Goal: Task Accomplishment & Management: Manage account settings

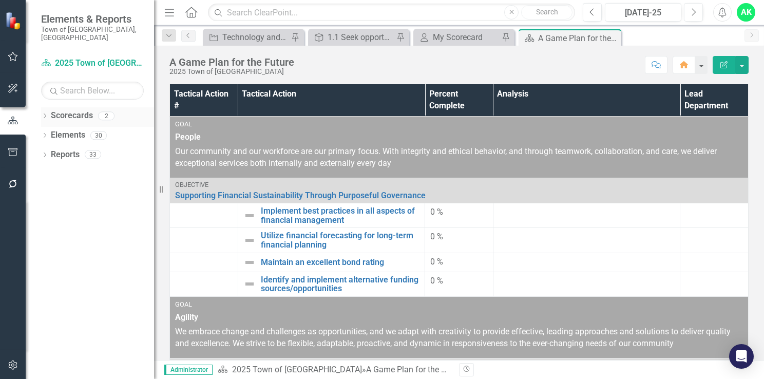
click at [45, 113] on div "Dropdown" at bounding box center [44, 117] width 7 height 9
click at [71, 129] on link "2025 Town of [GEOGRAPHIC_DATA]" at bounding box center [104, 135] width 97 height 12
click at [44, 172] on icon "Dropdown" at bounding box center [44, 175] width 7 height 6
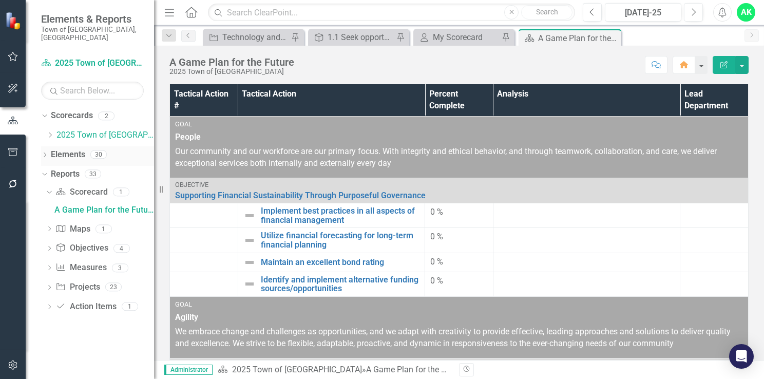
click at [44, 153] on icon "Dropdown" at bounding box center [44, 156] width 7 height 6
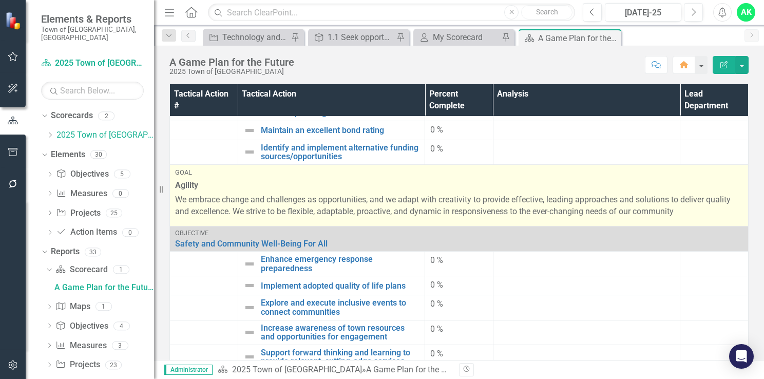
scroll to position [154, 0]
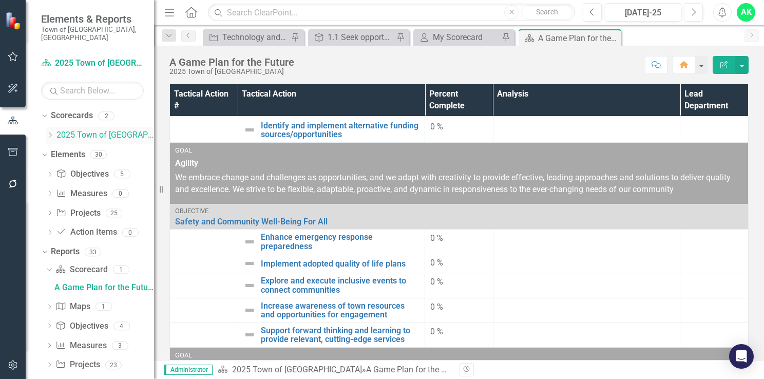
click at [51, 132] on icon "Dropdown" at bounding box center [50, 135] width 8 height 6
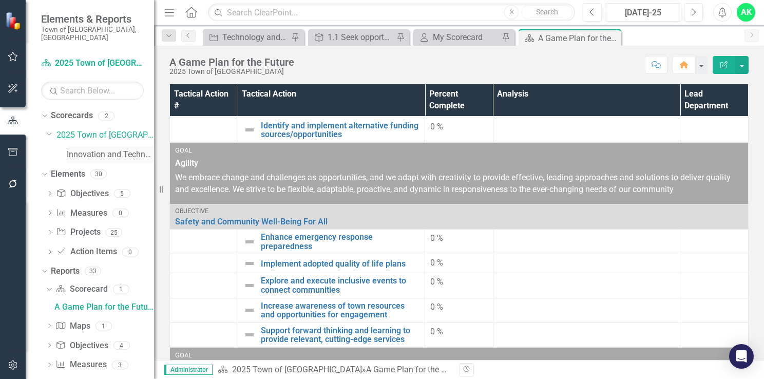
click at [89, 149] on link "Innovation and Technology Projects" at bounding box center [110, 155] width 87 height 12
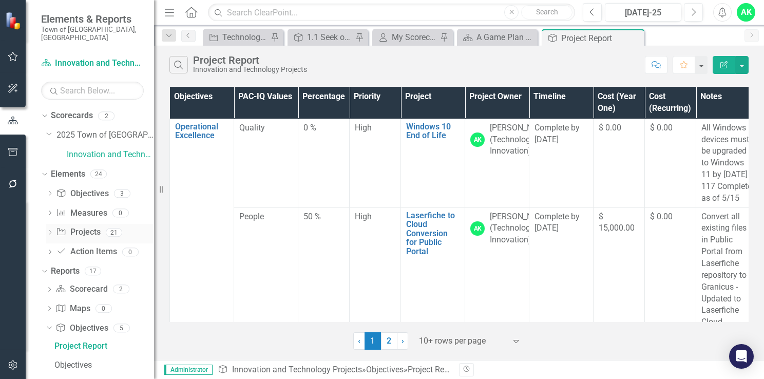
click at [49, 230] on icon "Dropdown" at bounding box center [49, 233] width 7 height 6
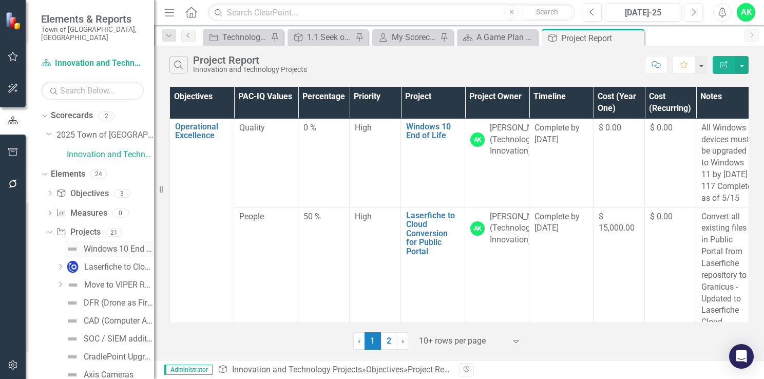
click at [105, 244] on div "Windows 10 End of Life" at bounding box center [119, 248] width 70 height 9
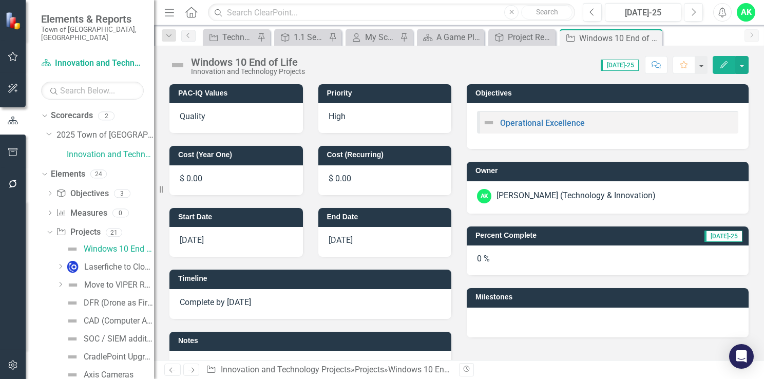
click at [484, 296] on h3 "Milestones" at bounding box center [609, 297] width 268 height 8
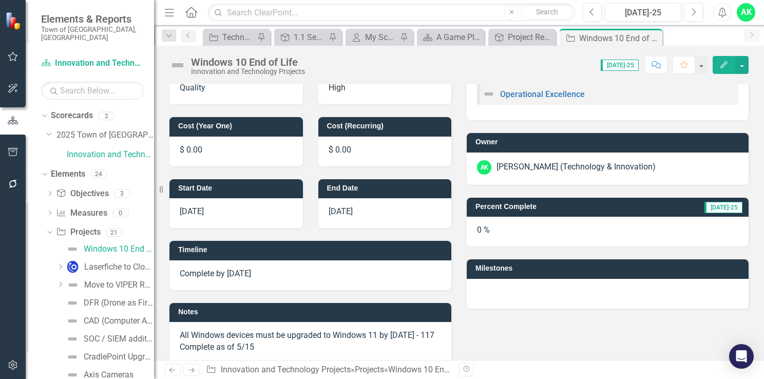
scroll to position [103, 0]
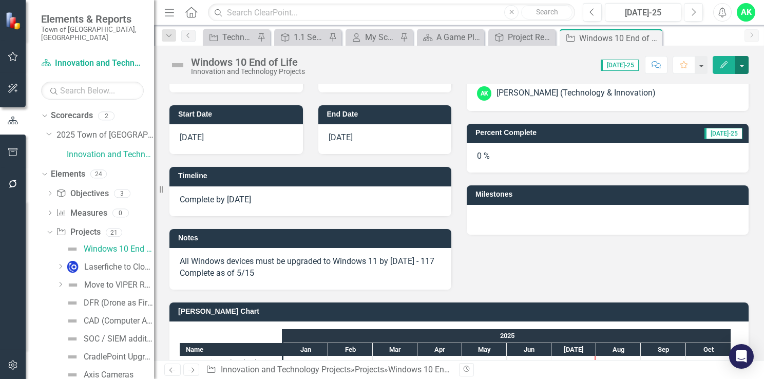
click at [745, 70] on button "button" at bounding box center [741, 65] width 13 height 18
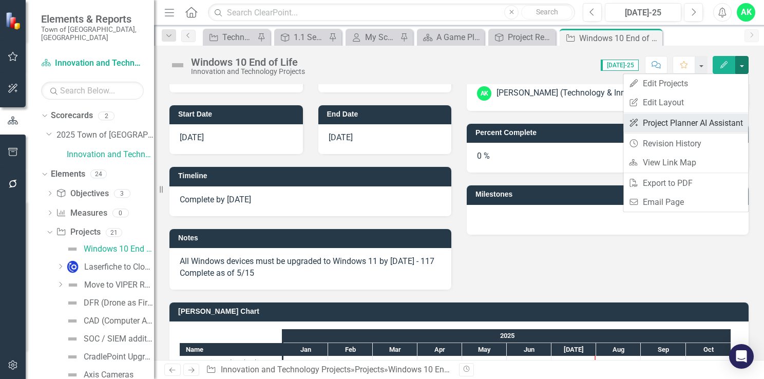
click at [722, 125] on link "ClearPoint AI Project Planner AI Assistant" at bounding box center [685, 122] width 125 height 19
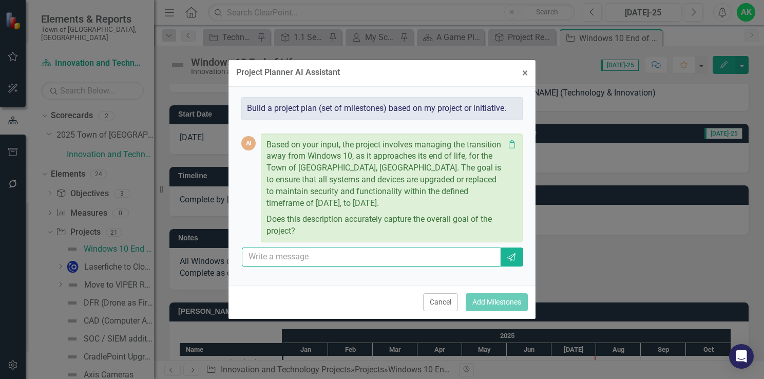
click at [375, 264] on input "text" at bounding box center [371, 256] width 259 height 19
type input "yes"
click at [510, 260] on icon "button" at bounding box center [511, 257] width 8 height 8
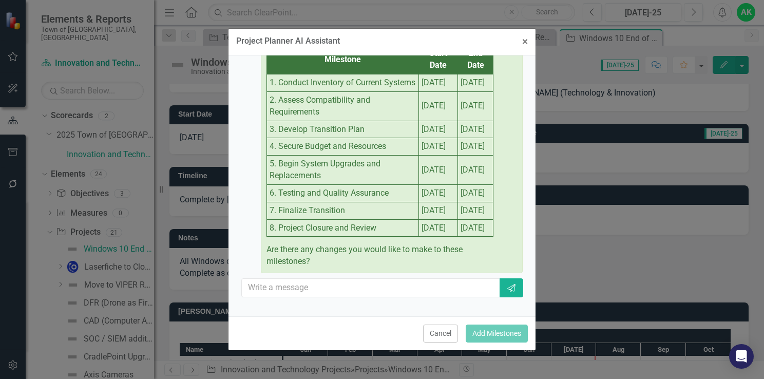
scroll to position [315, 0]
click at [407, 289] on input "text" at bounding box center [371, 287] width 259 height 19
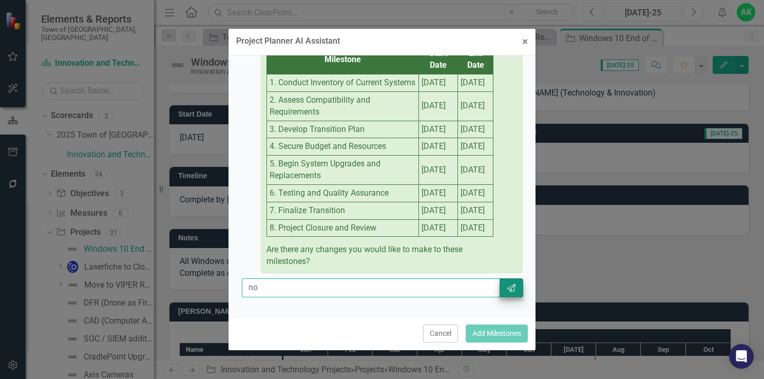
type input "no"
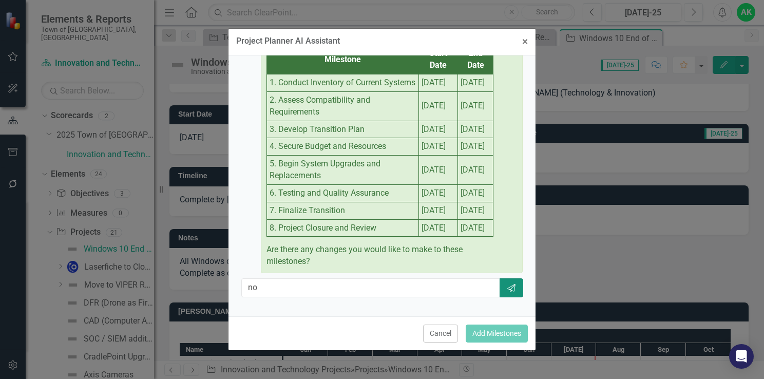
click at [506, 282] on button "Send" at bounding box center [511, 287] width 24 height 19
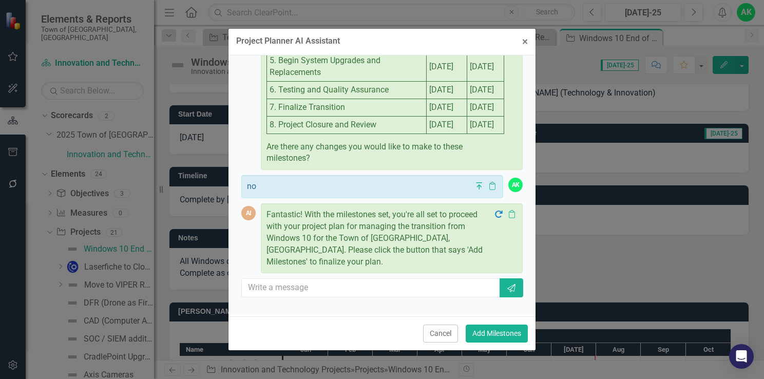
scroll to position [398, 0]
click at [497, 334] on button "Add Milestones" at bounding box center [496, 333] width 62 height 18
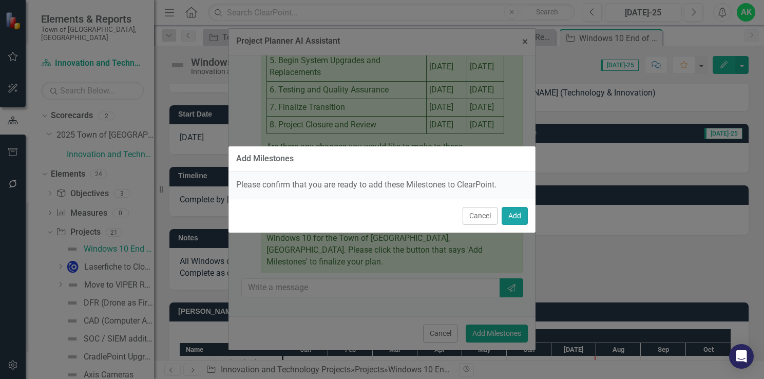
click at [508, 216] on button "Add" at bounding box center [514, 216] width 26 height 18
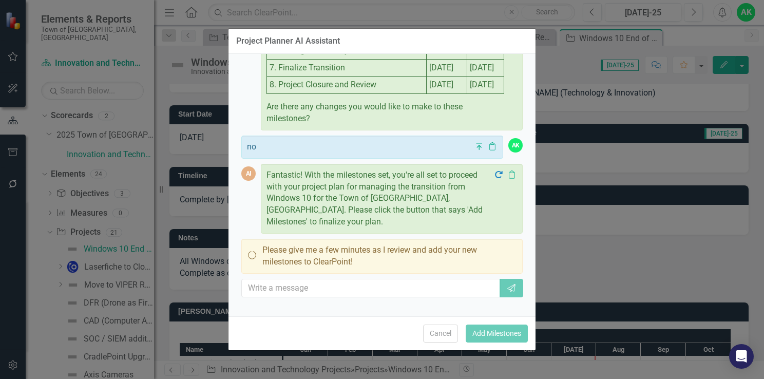
scroll to position [436, 0]
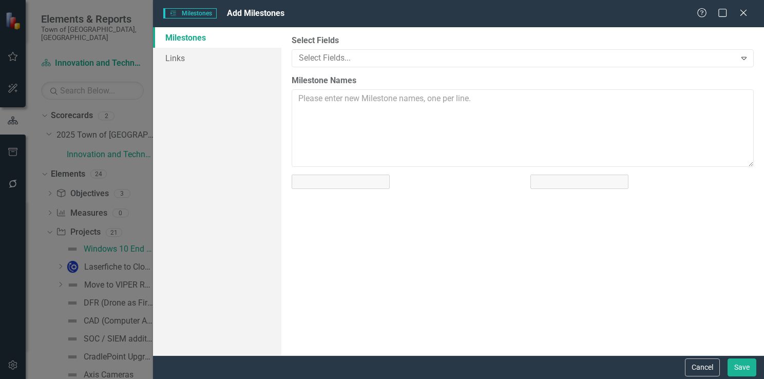
type textarea "Conduct Inventory of Current Systems | [DATE] | [DATE] Assess Compatibility and…"
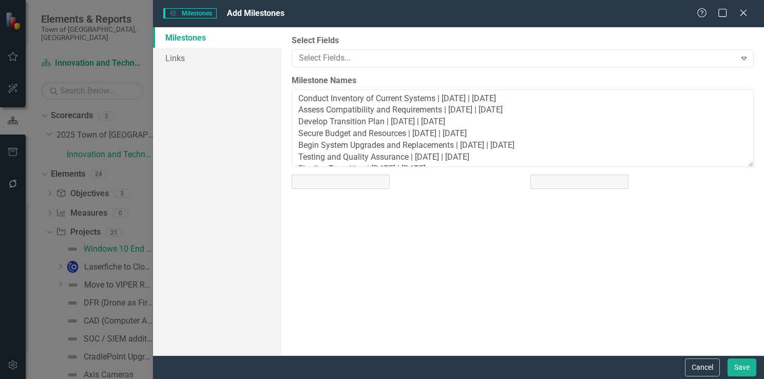
scroll to position [0, 0]
type input "8"
type input "1"
type input "2025"
type input "8"
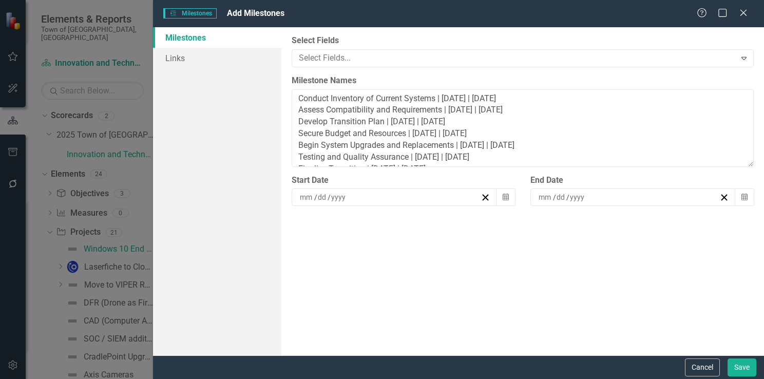
type input "31"
type input "2025"
click at [504, 196] on icon "Calendar" at bounding box center [505, 196] width 6 height 7
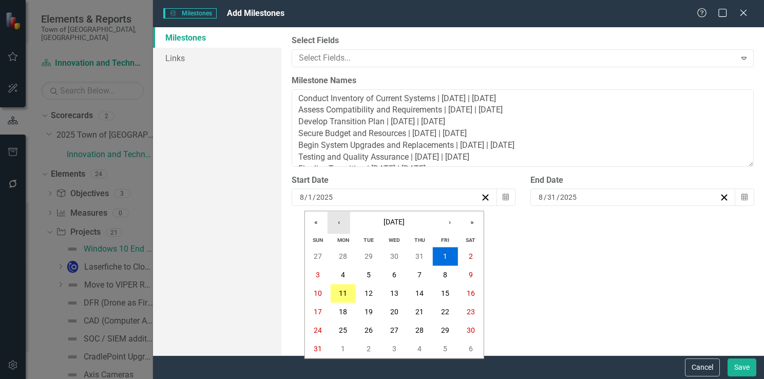
click at [339, 224] on button "‹" at bounding box center [338, 222] width 23 height 23
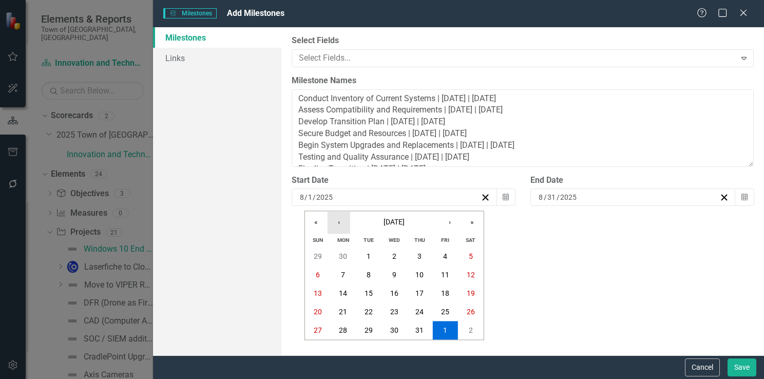
click at [339, 225] on button "‹" at bounding box center [338, 222] width 23 height 23
click at [340, 225] on button "‹" at bounding box center [338, 222] width 23 height 23
click at [341, 224] on button "‹" at bounding box center [338, 222] width 23 height 23
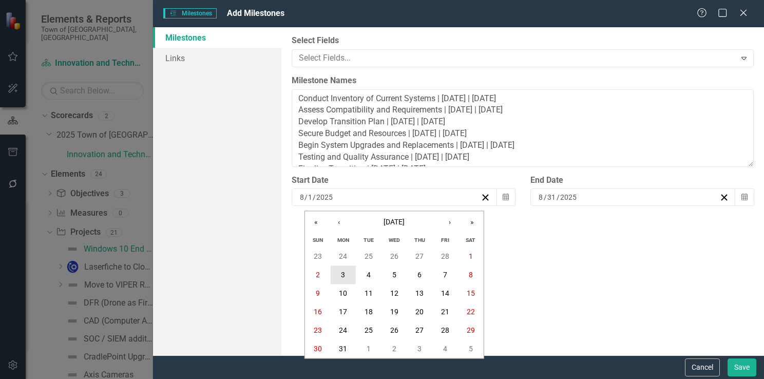
click at [342, 276] on abbr "3" at bounding box center [343, 275] width 4 height 8
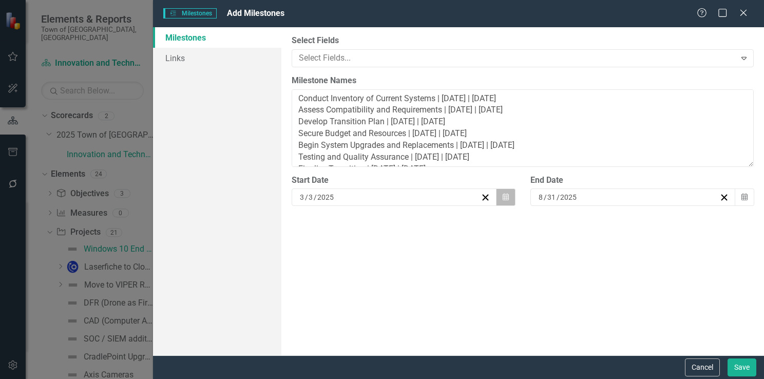
click at [501, 198] on button "Calendar" at bounding box center [505, 196] width 19 height 17
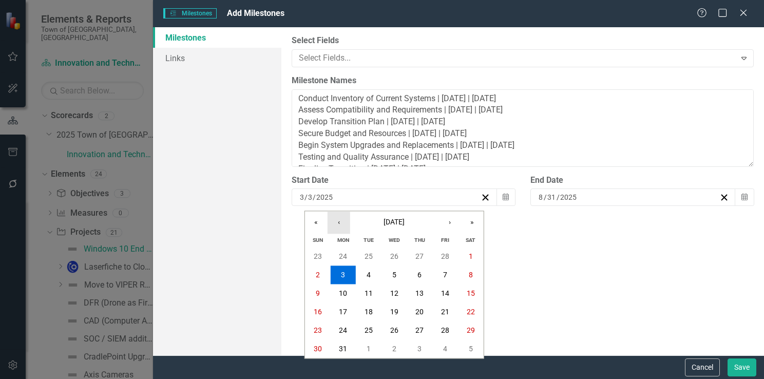
click at [343, 223] on button "‹" at bounding box center [338, 222] width 23 height 23
click at [343, 222] on button "‹" at bounding box center [338, 222] width 23 height 23
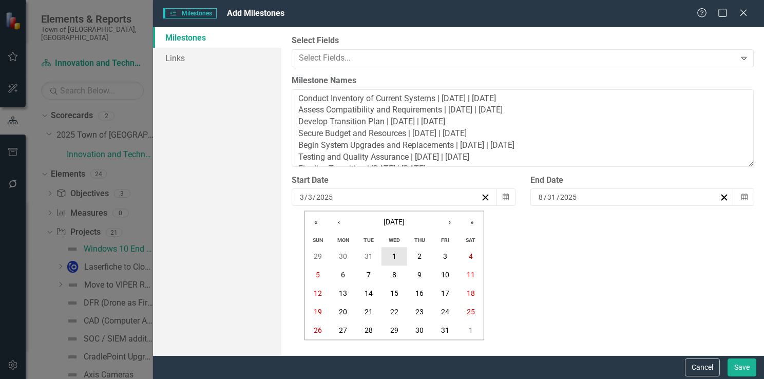
click at [393, 252] on abbr "1" at bounding box center [394, 256] width 4 height 8
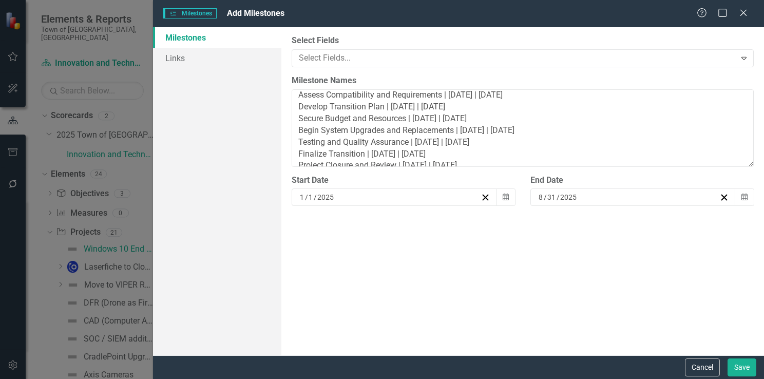
scroll to position [23, 0]
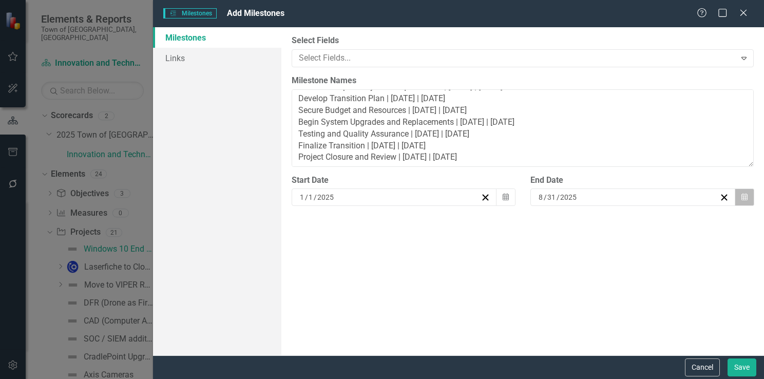
click at [749, 198] on button "Calendar" at bounding box center [743, 196] width 19 height 17
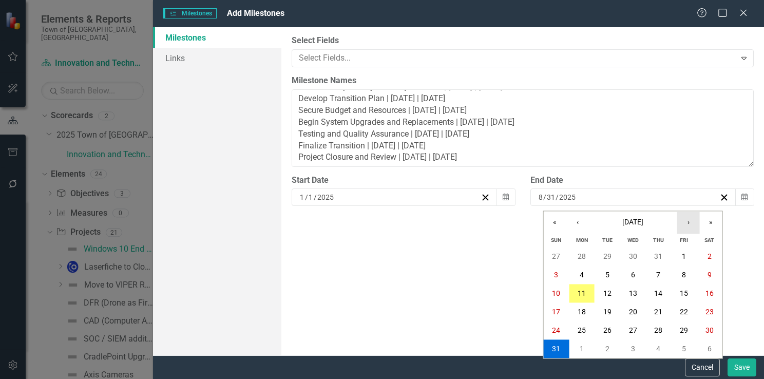
click at [689, 226] on button "›" at bounding box center [688, 222] width 23 height 23
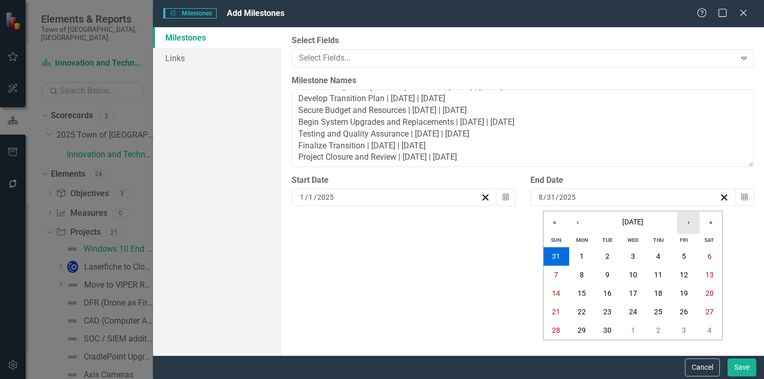
click at [689, 226] on button "›" at bounding box center [688, 222] width 23 height 23
click at [683, 336] on button "31" at bounding box center [684, 330] width 26 height 18
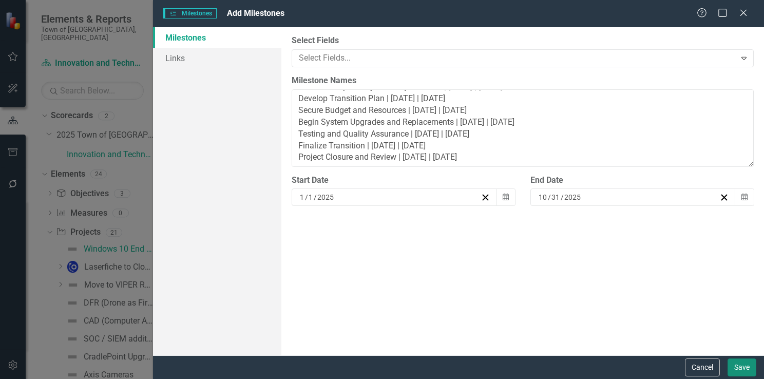
click at [733, 366] on button "Save" at bounding box center [741, 367] width 29 height 18
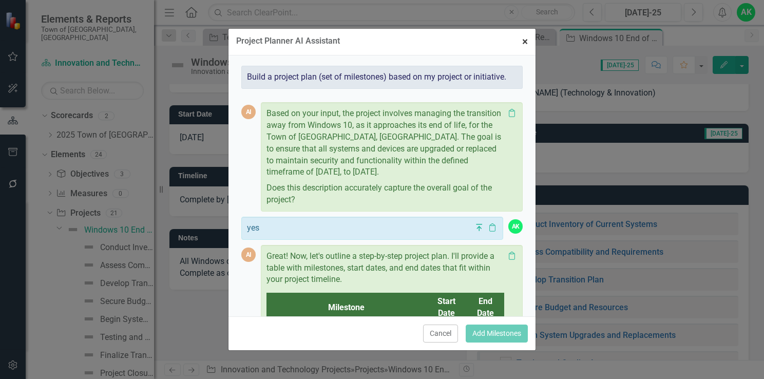
click at [524, 41] on span "×" at bounding box center [525, 41] width 6 height 12
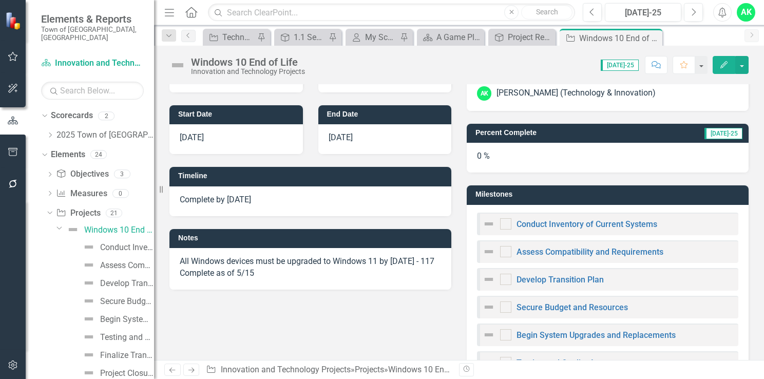
click at [483, 225] on img at bounding box center [488, 224] width 12 height 12
click at [532, 225] on link "Conduct Inventory of Current Systems" at bounding box center [586, 224] width 141 height 10
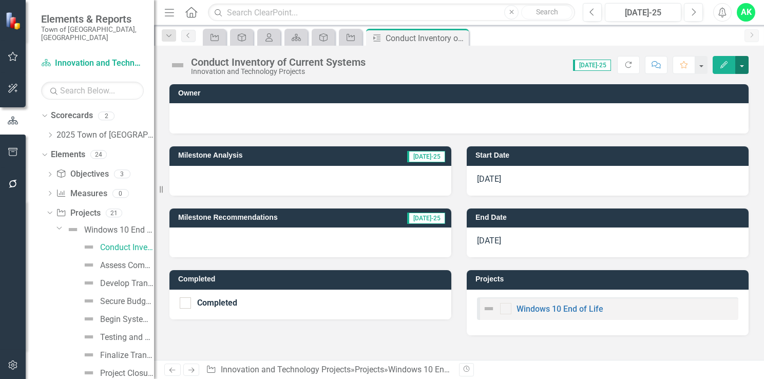
click at [740, 67] on button "button" at bounding box center [741, 65] width 13 height 18
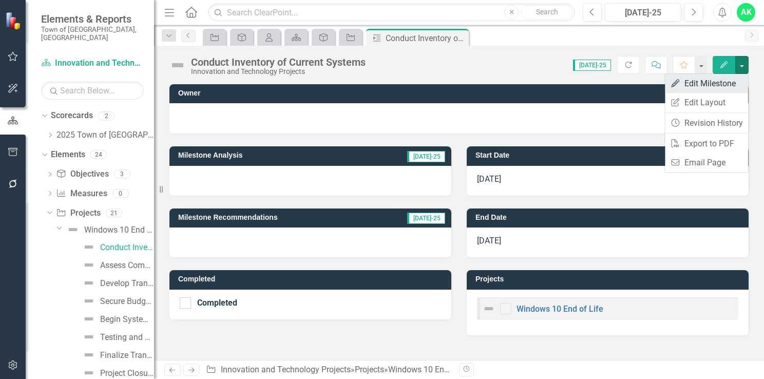
click at [712, 82] on link "Edit Edit Milestone" at bounding box center [705, 83] width 83 height 19
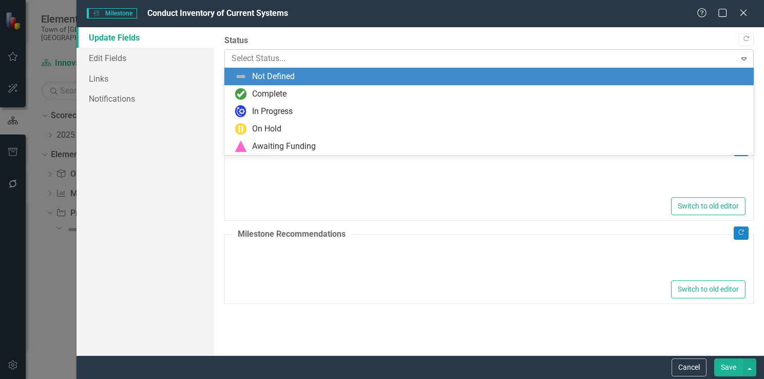
click at [255, 56] on div at bounding box center [480, 59] width 498 height 14
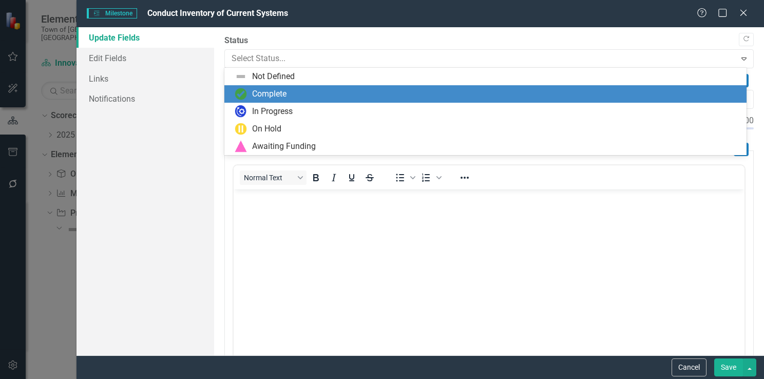
click at [257, 95] on div "Complete" at bounding box center [269, 94] width 34 height 12
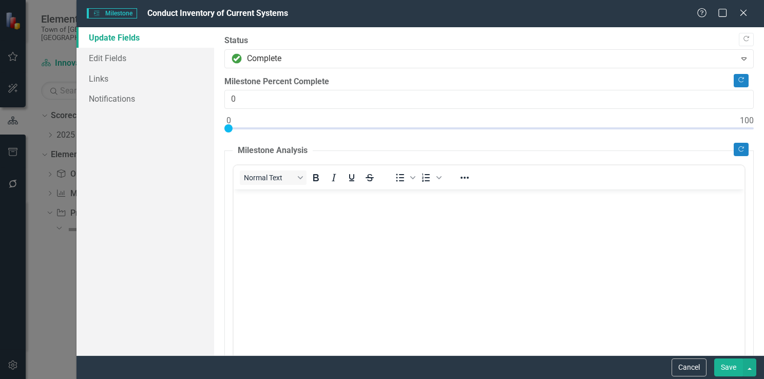
click at [732, 369] on button "Save" at bounding box center [728, 367] width 29 height 18
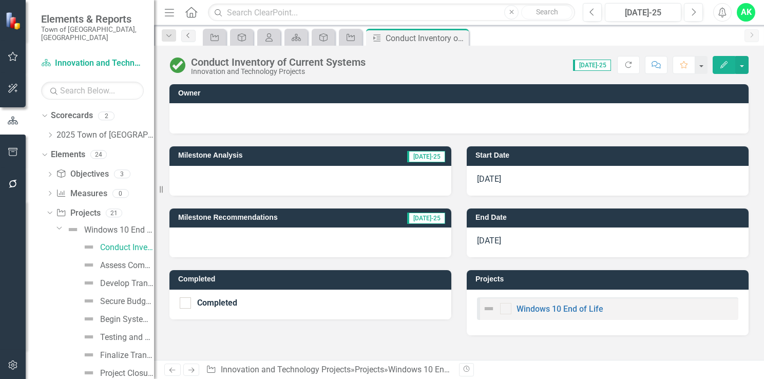
click at [189, 35] on icon "Previous" at bounding box center [188, 35] width 8 height 6
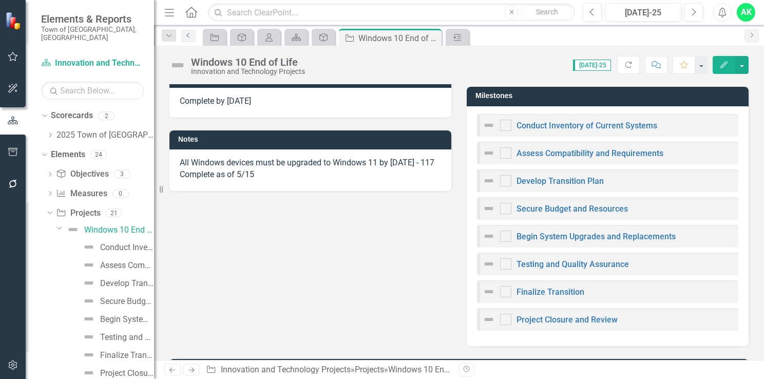
scroll to position [205, 0]
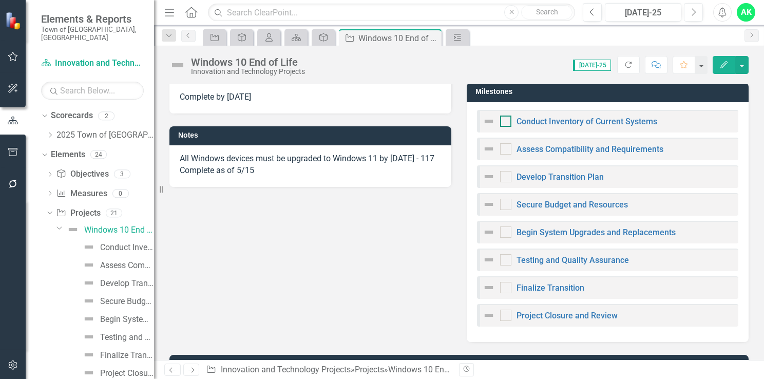
click at [501, 121] on input "checkbox" at bounding box center [503, 118] width 7 height 7
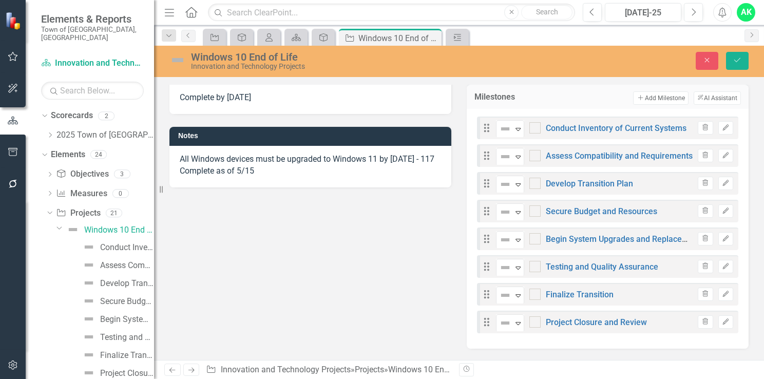
checkbox input "true"
click at [514, 127] on icon "Expand" at bounding box center [518, 129] width 10 height 8
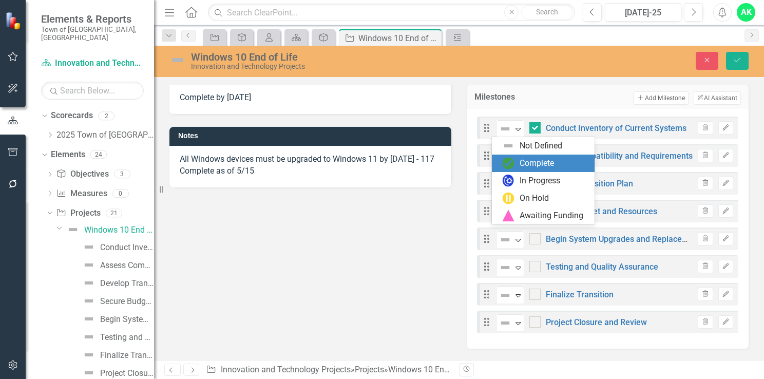
click at [516, 165] on div "Complete" at bounding box center [545, 163] width 86 height 12
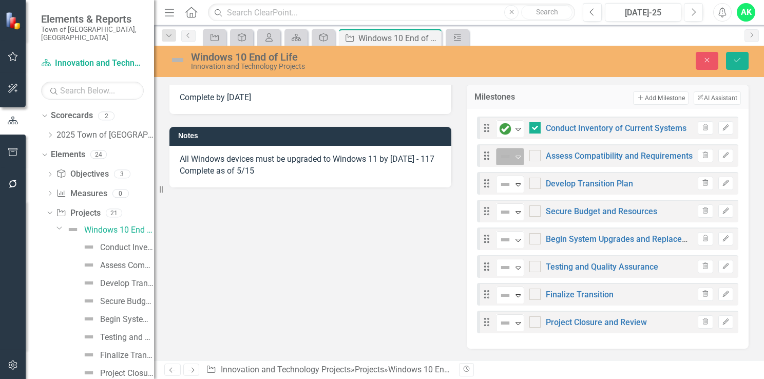
click at [513, 159] on icon "Expand" at bounding box center [518, 156] width 10 height 8
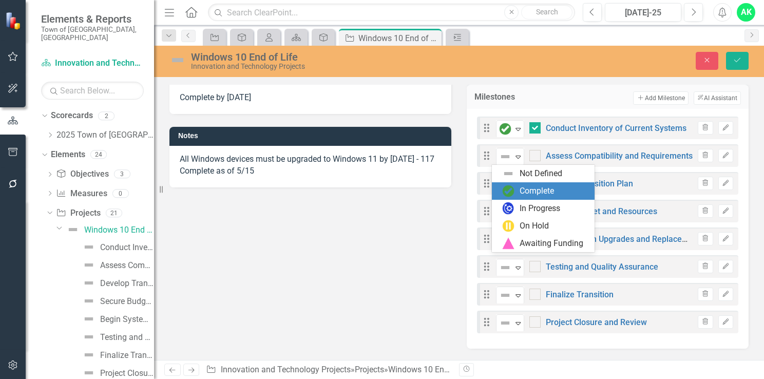
drag, startPoint x: 519, startPoint y: 192, endPoint x: 509, endPoint y: 193, distance: 9.8
click at [518, 192] on div "Complete" at bounding box center [545, 191] width 86 height 12
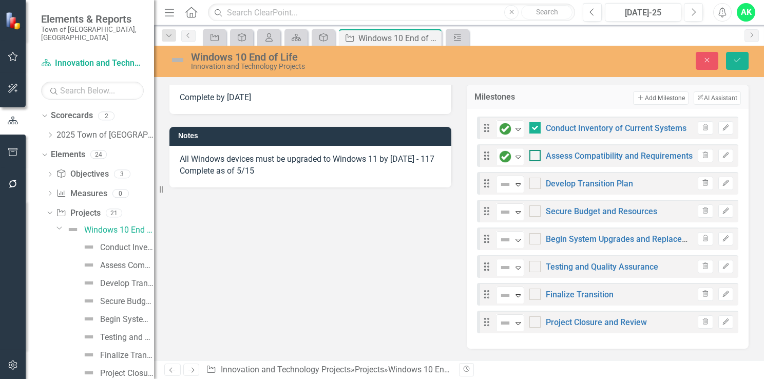
click at [530, 159] on div at bounding box center [534, 155] width 11 height 11
click at [530, 157] on input "checkbox" at bounding box center [532, 153] width 7 height 7
checkbox input "true"
click at [515, 187] on icon "Expand" at bounding box center [518, 184] width 10 height 8
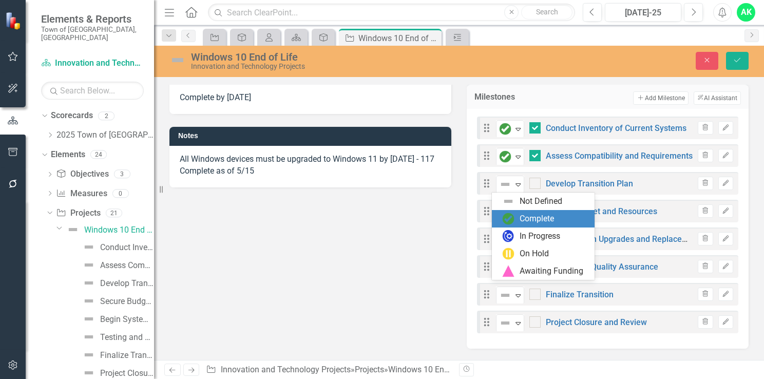
click at [506, 217] on img at bounding box center [508, 218] width 12 height 12
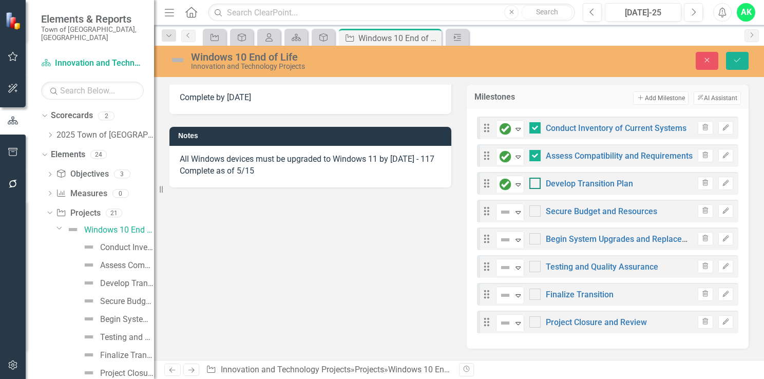
click at [535, 182] on div at bounding box center [534, 183] width 11 height 11
click at [535, 182] on input "checkbox" at bounding box center [532, 181] width 7 height 7
checkbox input "true"
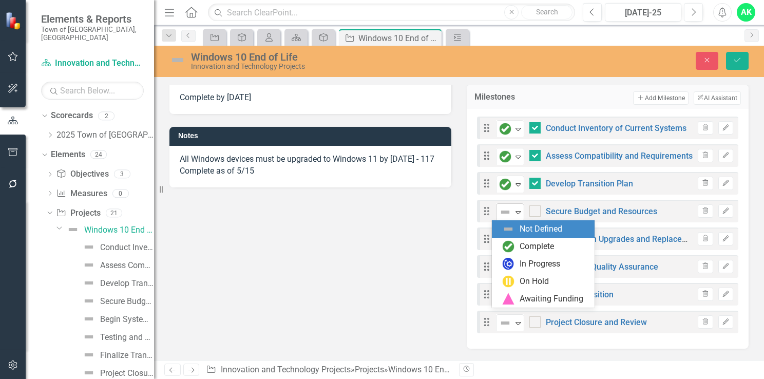
click at [514, 212] on icon "Expand" at bounding box center [518, 212] width 10 height 8
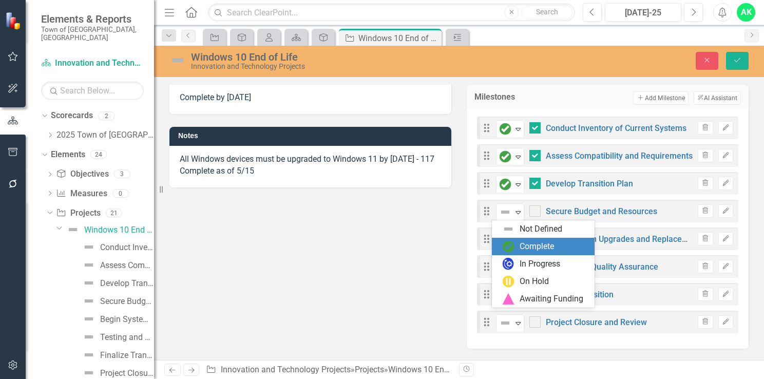
click at [509, 245] on img at bounding box center [508, 246] width 12 height 12
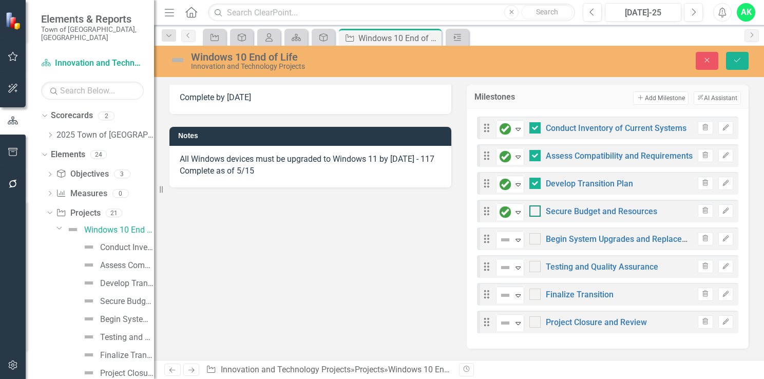
click at [529, 211] on div at bounding box center [534, 210] width 11 height 11
click at [529, 211] on input "checkbox" at bounding box center [532, 208] width 7 height 7
checkbox input "true"
click at [514, 242] on icon "Expand" at bounding box center [518, 240] width 10 height 8
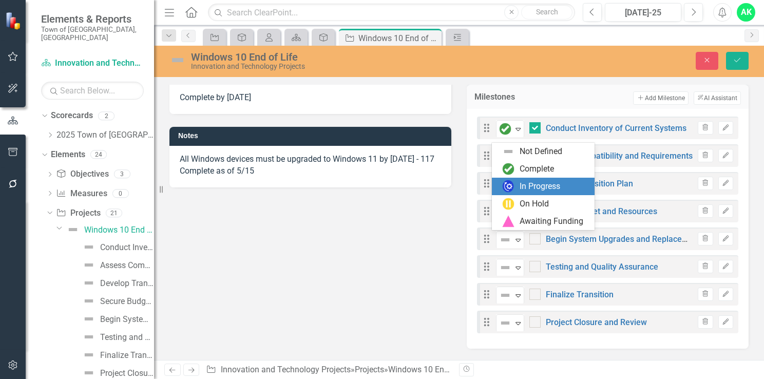
click at [546, 186] on div "In Progress" at bounding box center [539, 187] width 41 height 12
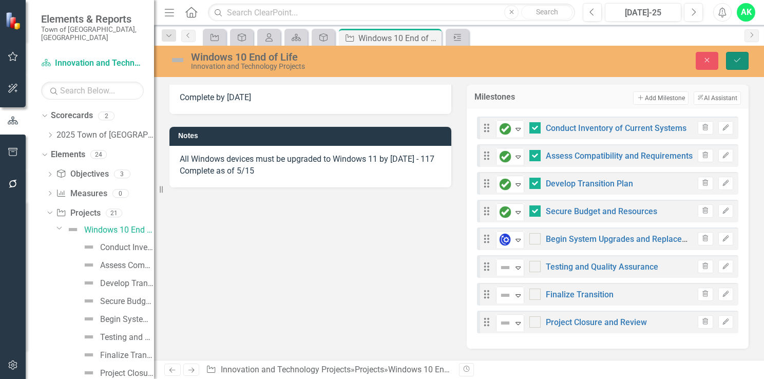
click at [736, 56] on icon "Save" at bounding box center [736, 59] width 9 height 7
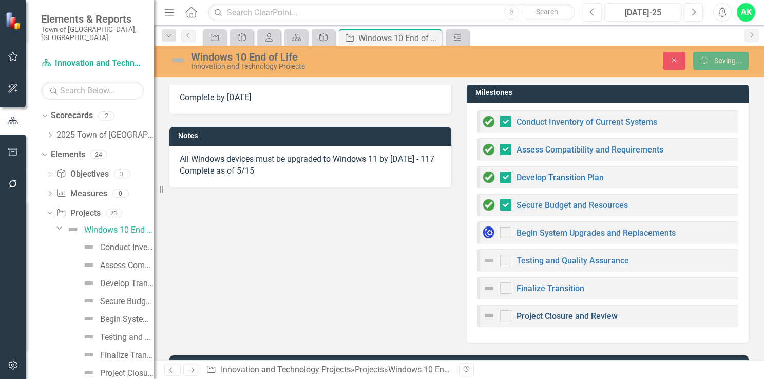
checkbox input "false"
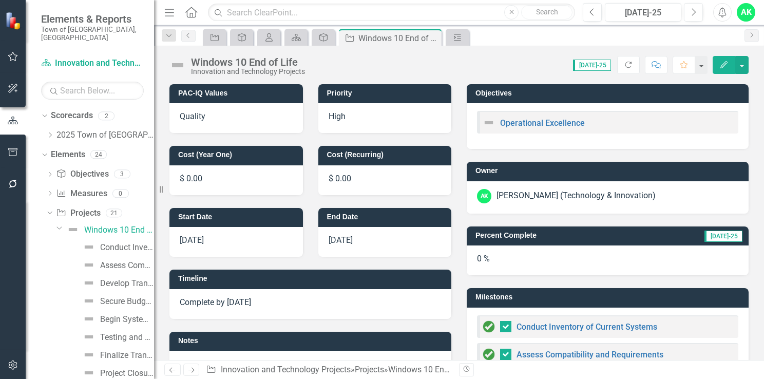
click at [491, 236] on h3 "Percent Complete" at bounding box center [557, 235] width 164 height 8
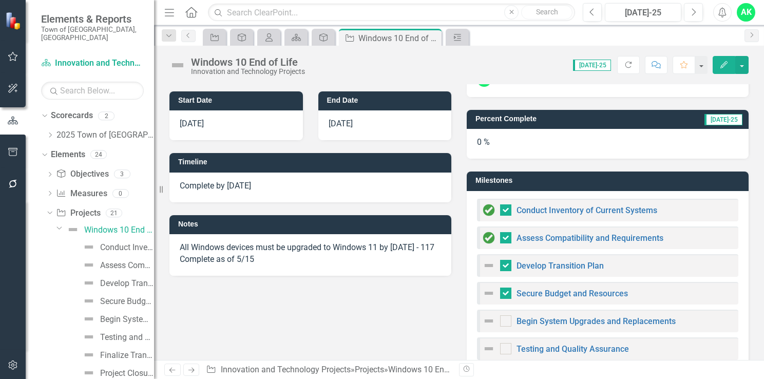
scroll to position [0, 0]
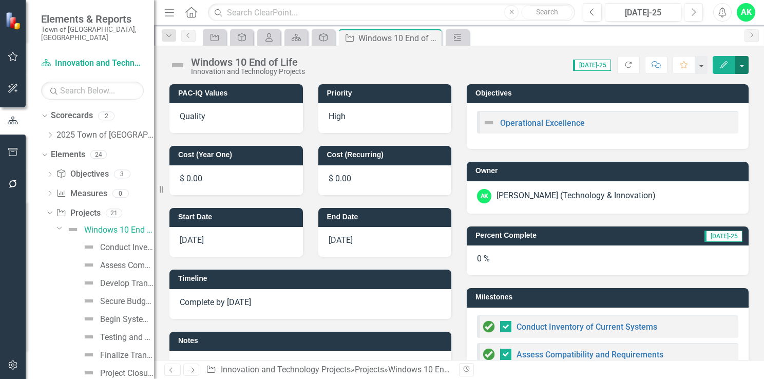
click at [742, 63] on button "button" at bounding box center [741, 65] width 13 height 18
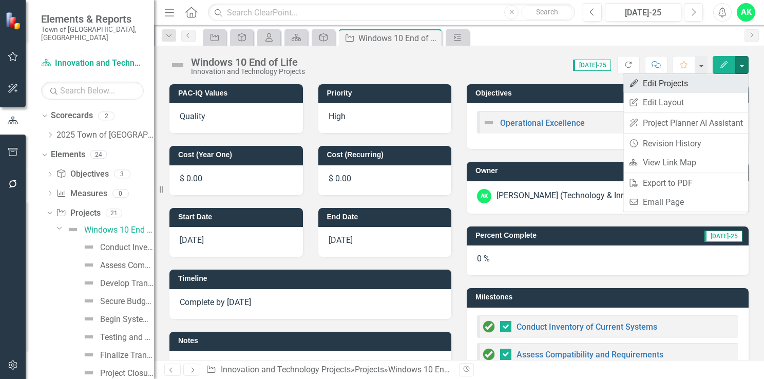
click at [655, 89] on link "Edit Edit Projects" at bounding box center [685, 83] width 125 height 19
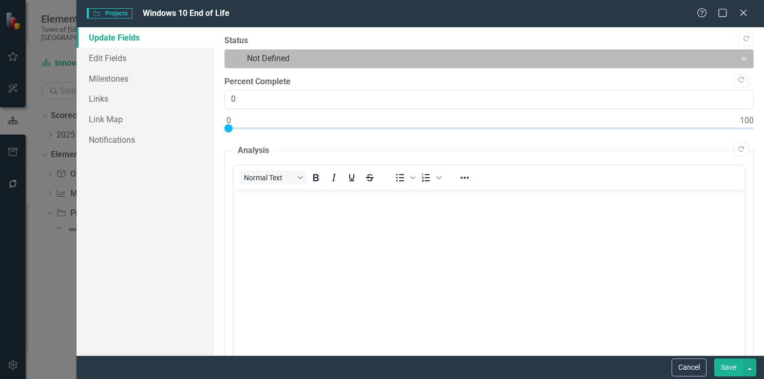
click at [263, 56] on div at bounding box center [480, 59] width 498 height 14
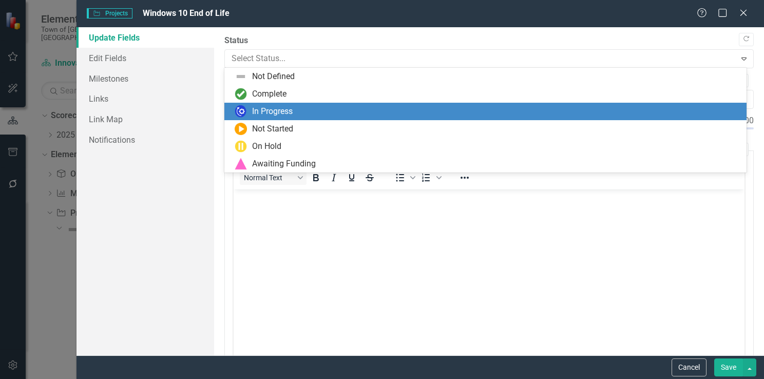
click at [257, 115] on div "In Progress" at bounding box center [272, 112] width 41 height 12
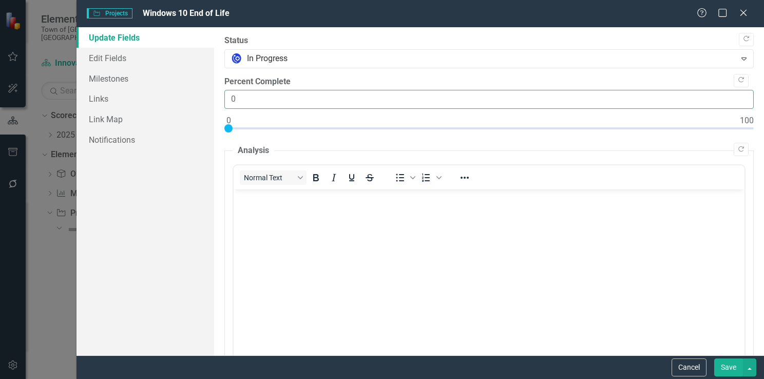
click at [250, 102] on input "0" at bounding box center [488, 99] width 529 height 19
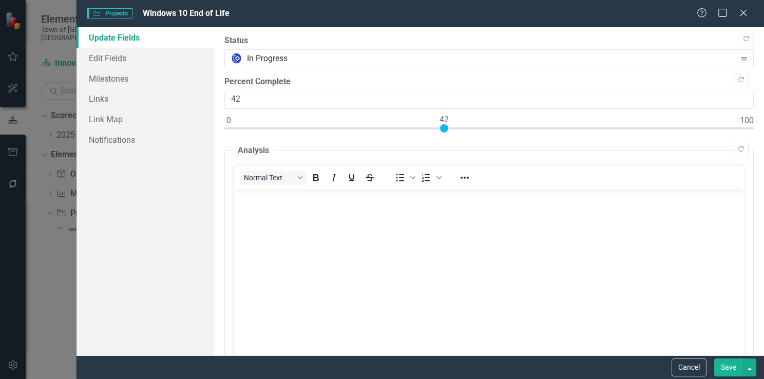
type input "41"
drag, startPoint x: 228, startPoint y: 130, endPoint x: 441, endPoint y: 132, distance: 212.4
click at [441, 132] on div at bounding box center [488, 130] width 529 height 13
drag, startPoint x: 729, startPoint y: 370, endPoint x: 462, endPoint y: 165, distance: 336.9
click at [729, 370] on button "Save" at bounding box center [728, 367] width 29 height 18
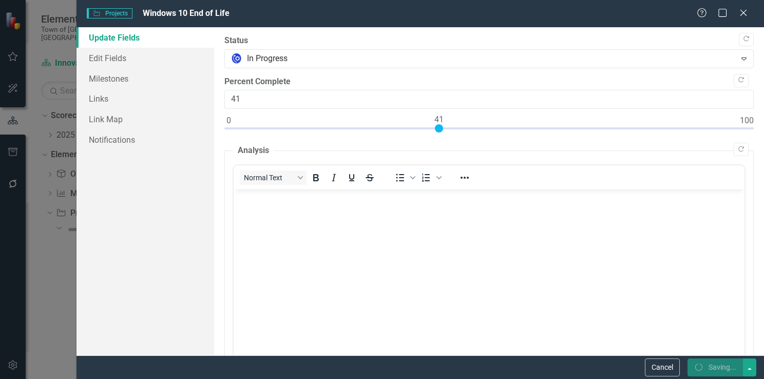
checkbox input "false"
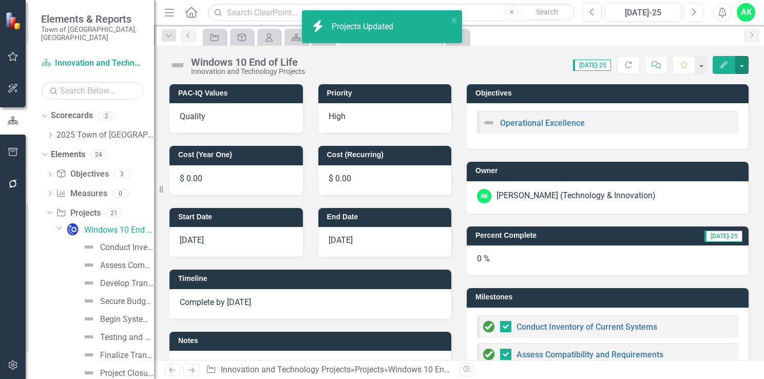
checkbox input "true"
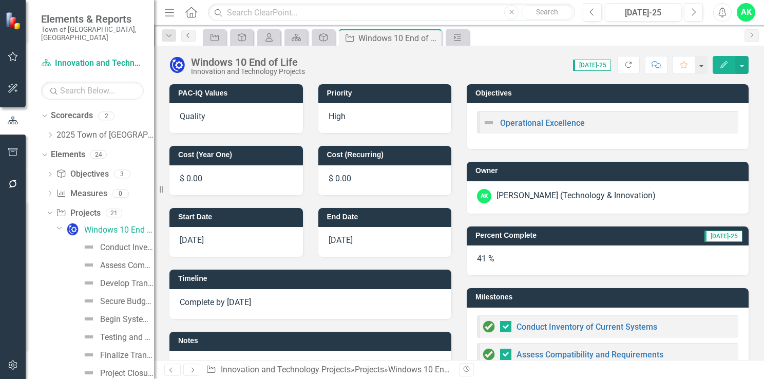
click at [190, 36] on icon "Previous" at bounding box center [188, 35] width 8 height 6
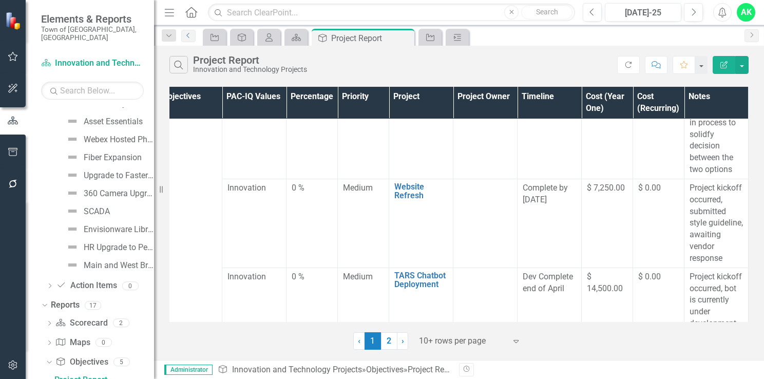
scroll to position [564, 18]
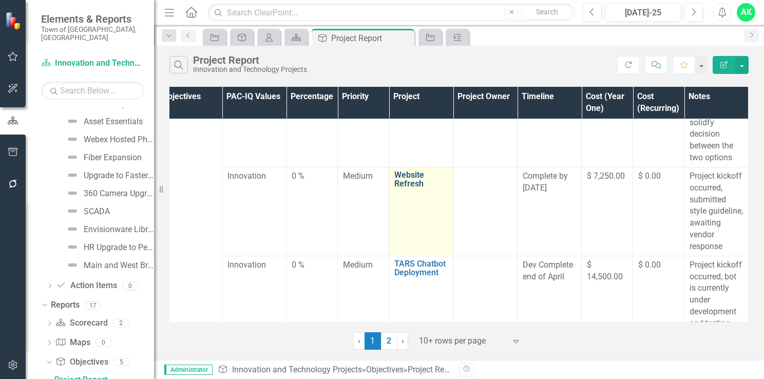
click at [404, 188] on link "Website Refresh" at bounding box center [420, 179] width 53 height 18
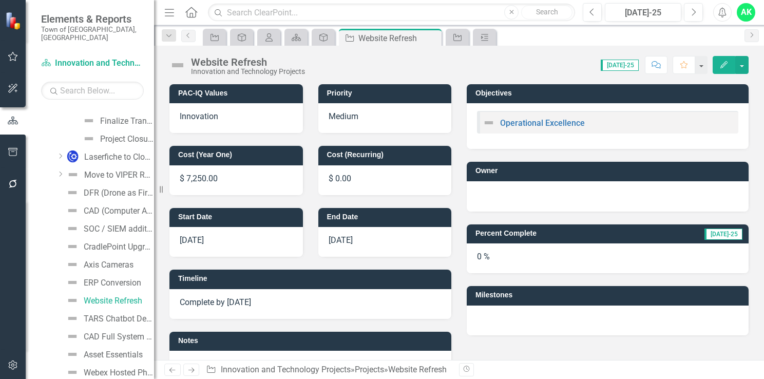
scroll to position [155, 0]
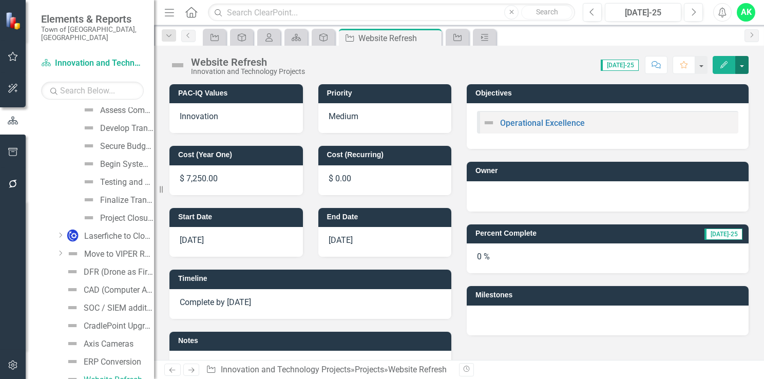
click at [743, 63] on button "button" at bounding box center [741, 65] width 13 height 18
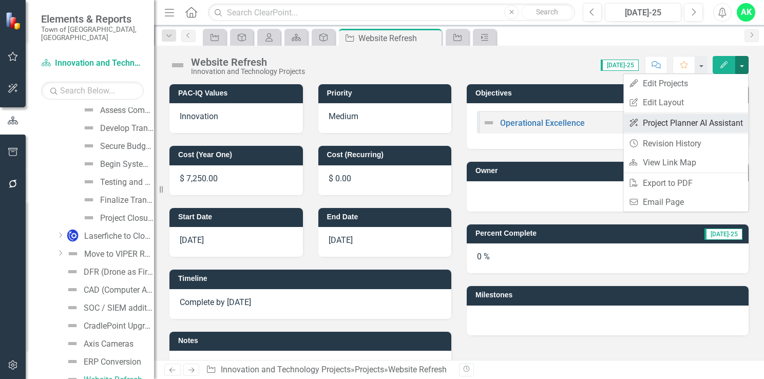
click at [663, 125] on link "ClearPoint AI Project Planner AI Assistant" at bounding box center [685, 122] width 125 height 19
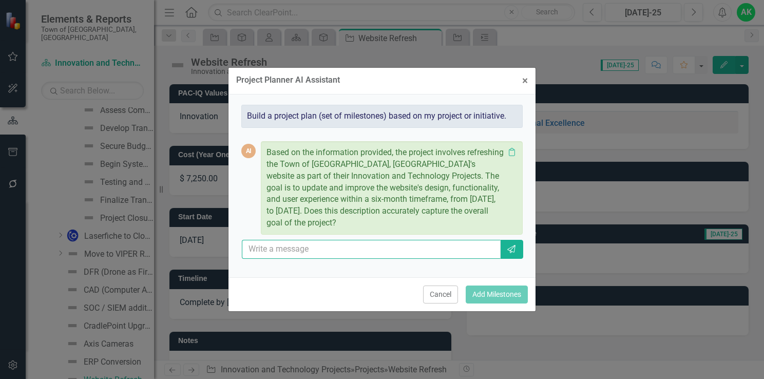
click at [341, 250] on input "text" at bounding box center [371, 249] width 259 height 19
type input "no the dates are incorporated"
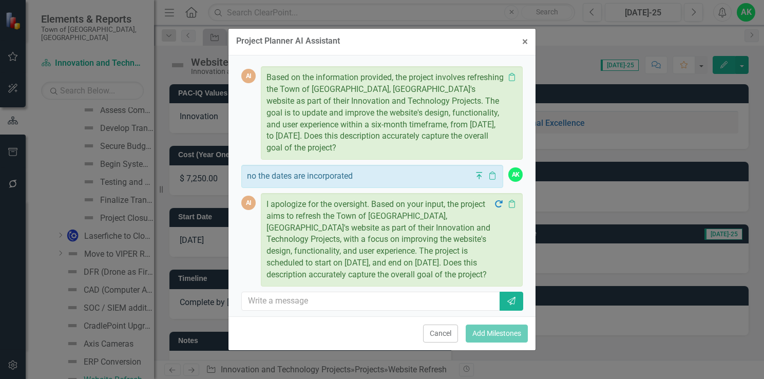
scroll to position [51, 0]
